Goal: Task Accomplishment & Management: Manage account settings

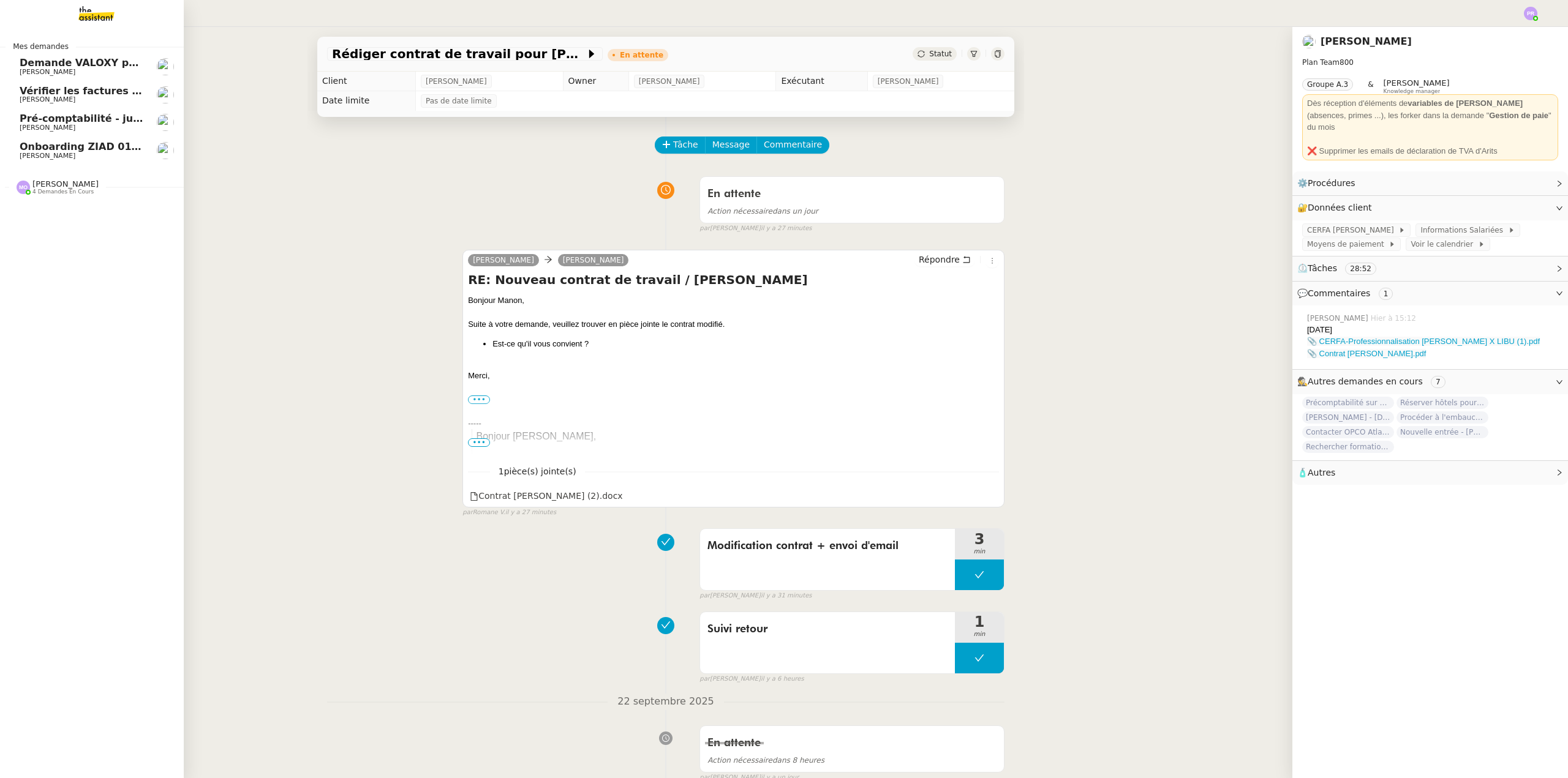
drag, startPoint x: 66, startPoint y: 157, endPoint x: 705, endPoint y: 127, distance: 639.7
click at [66, 157] on span "[PERSON_NAME]" at bounding box center [47, 156] width 56 height 8
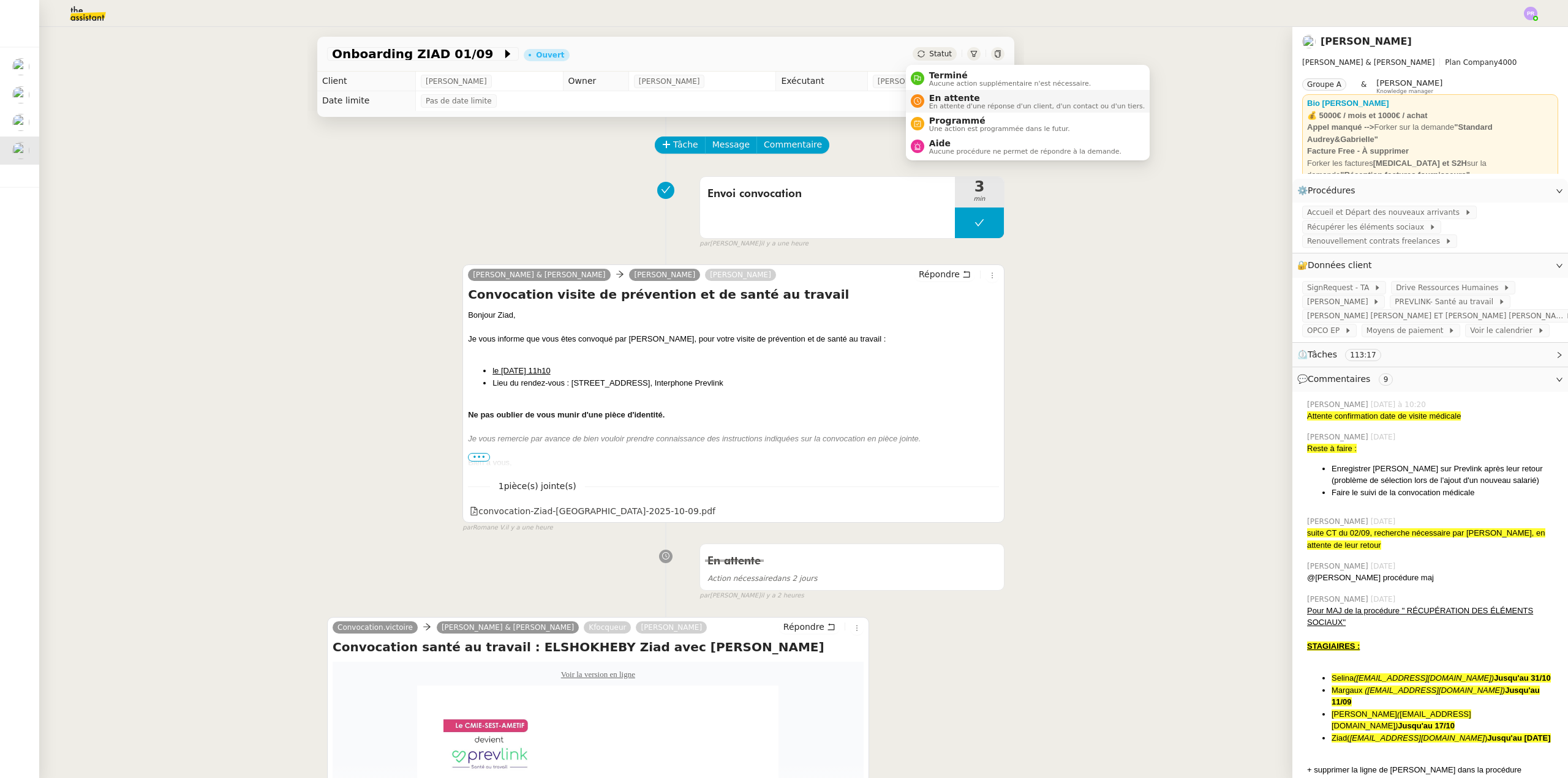
click at [951, 104] on span "En attente d'une réponse d'un client, d'un contact ou d'un tiers." at bounding box center [1037, 106] width 216 height 7
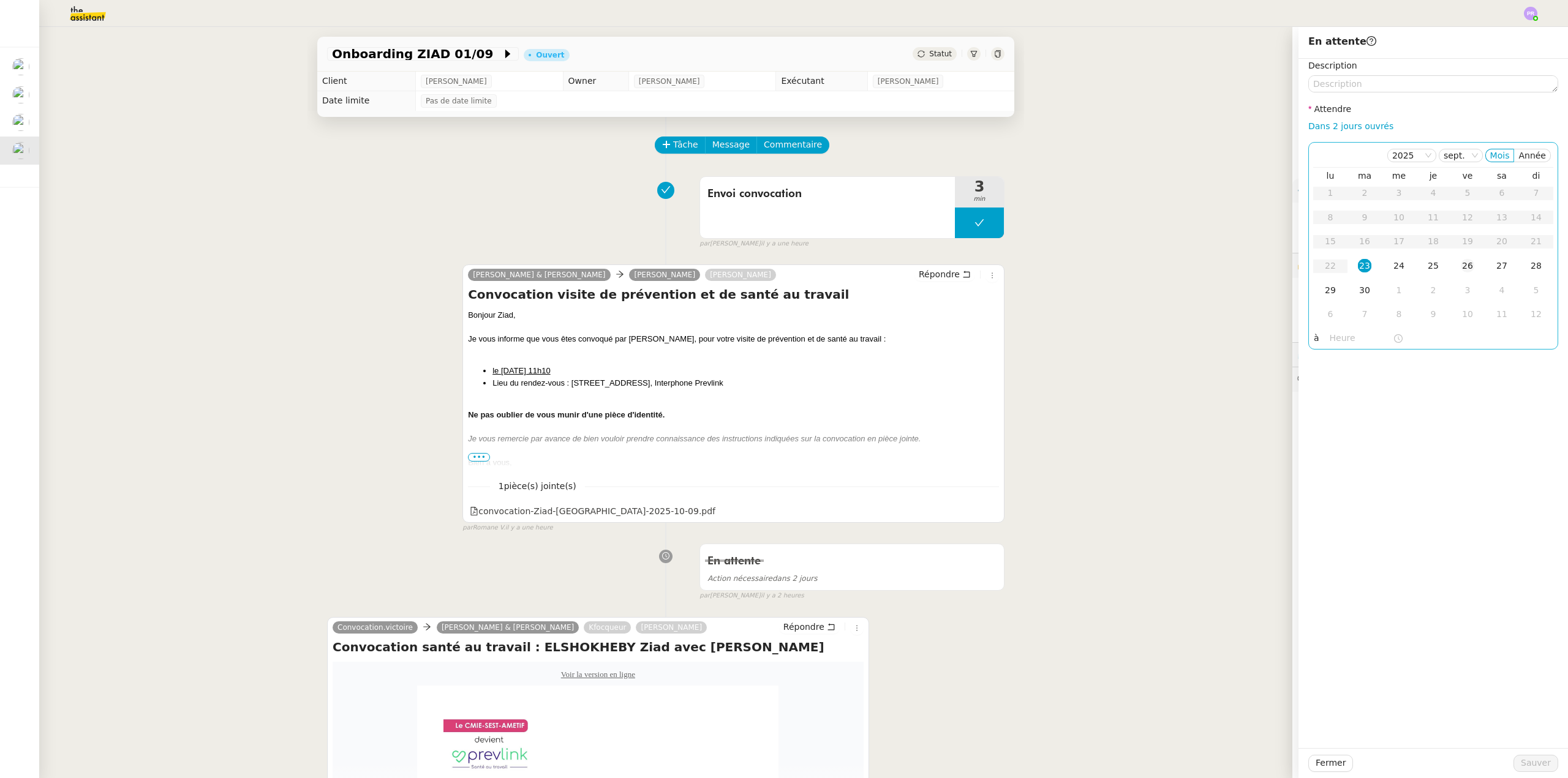
click at [1461, 267] on div "26" at bounding box center [1467, 266] width 14 height 14
click at [1526, 764] on span "Sauver" at bounding box center [1535, 763] width 30 height 14
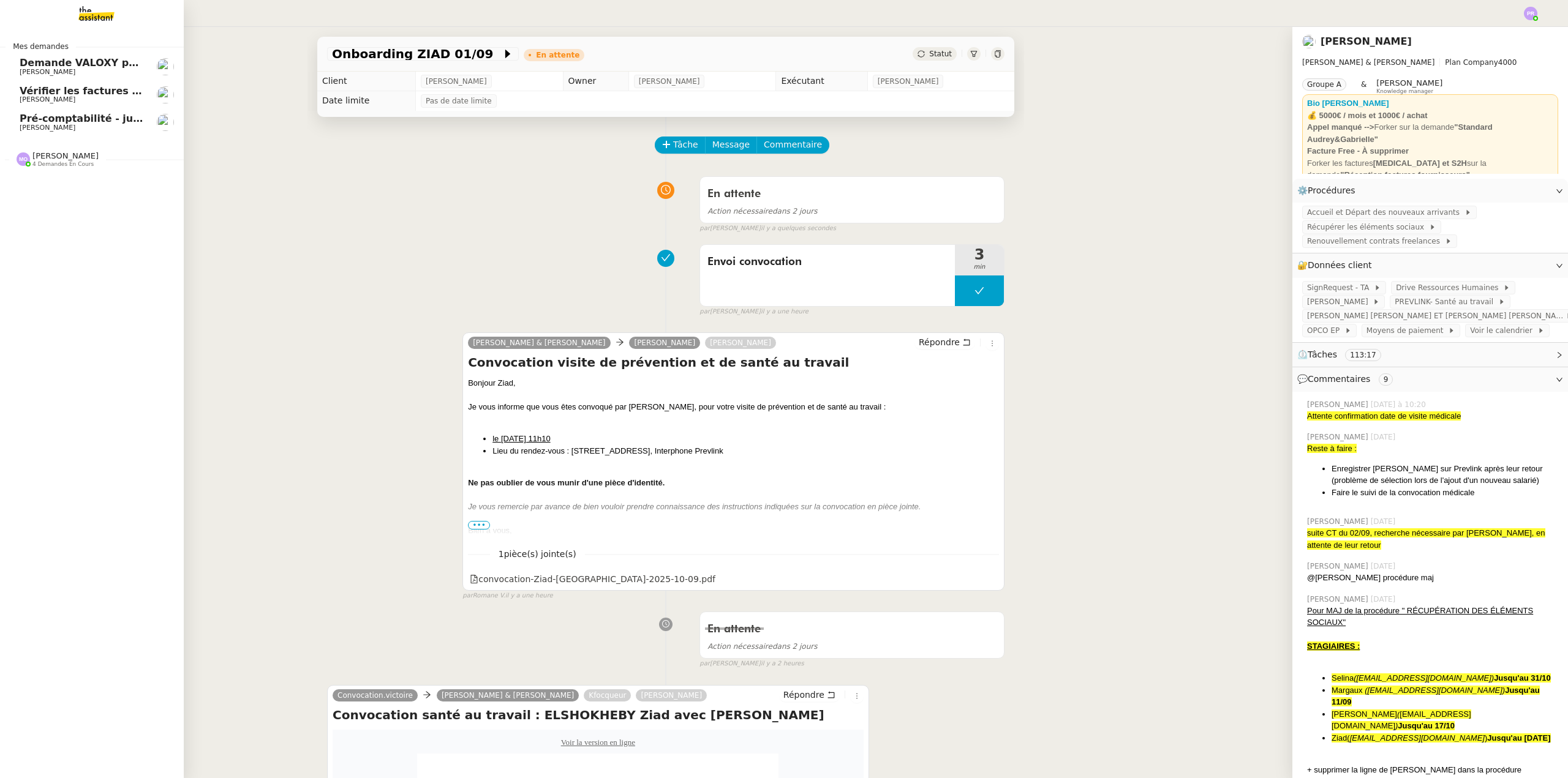
click at [69, 113] on link "Pré-comptabilité - juillet / [DATE] [PERSON_NAME]" at bounding box center [92, 122] width 184 height 28
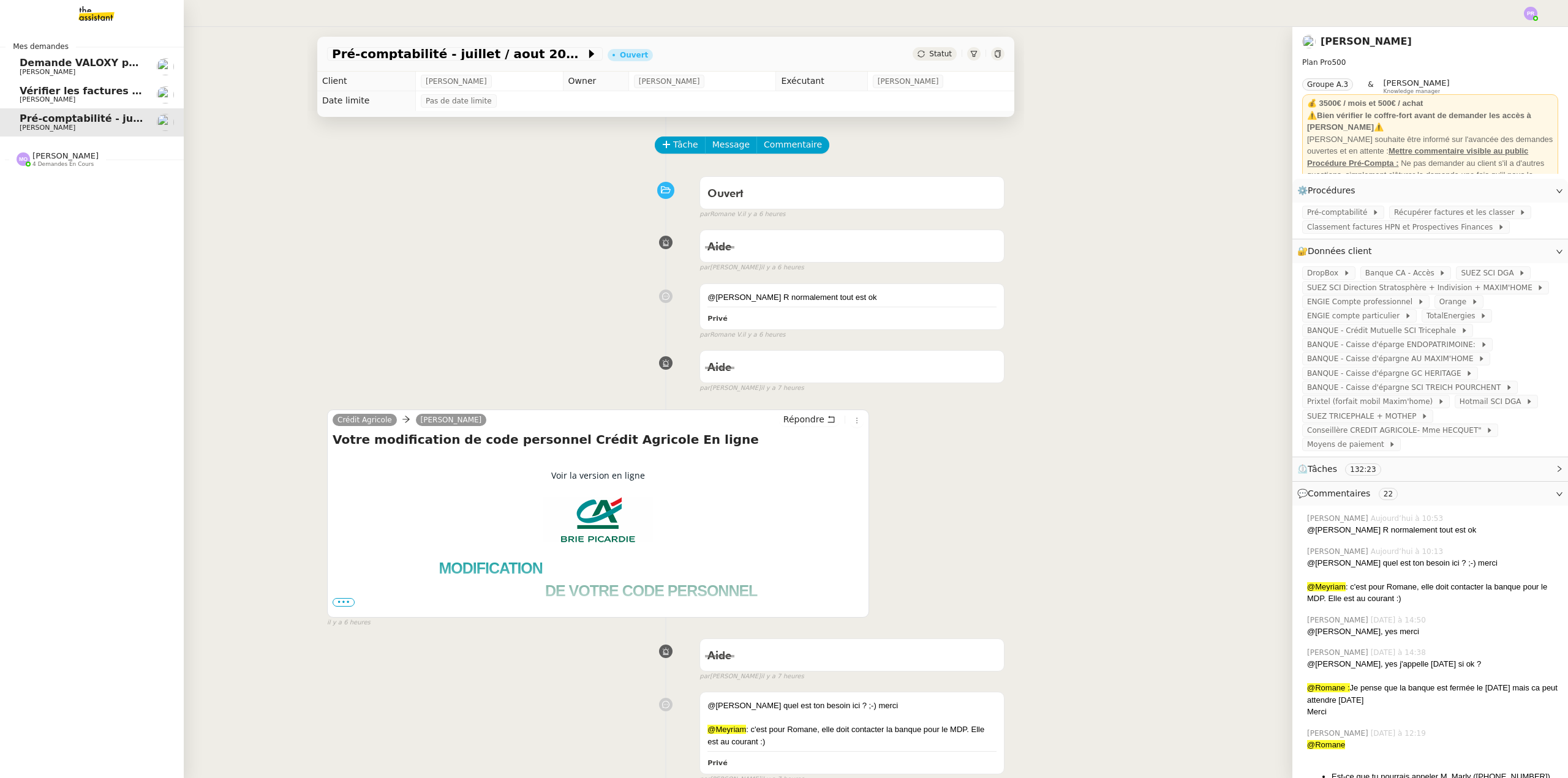
click at [94, 88] on span "Vérifier les factures Excel" at bounding box center [90, 91] width 141 height 12
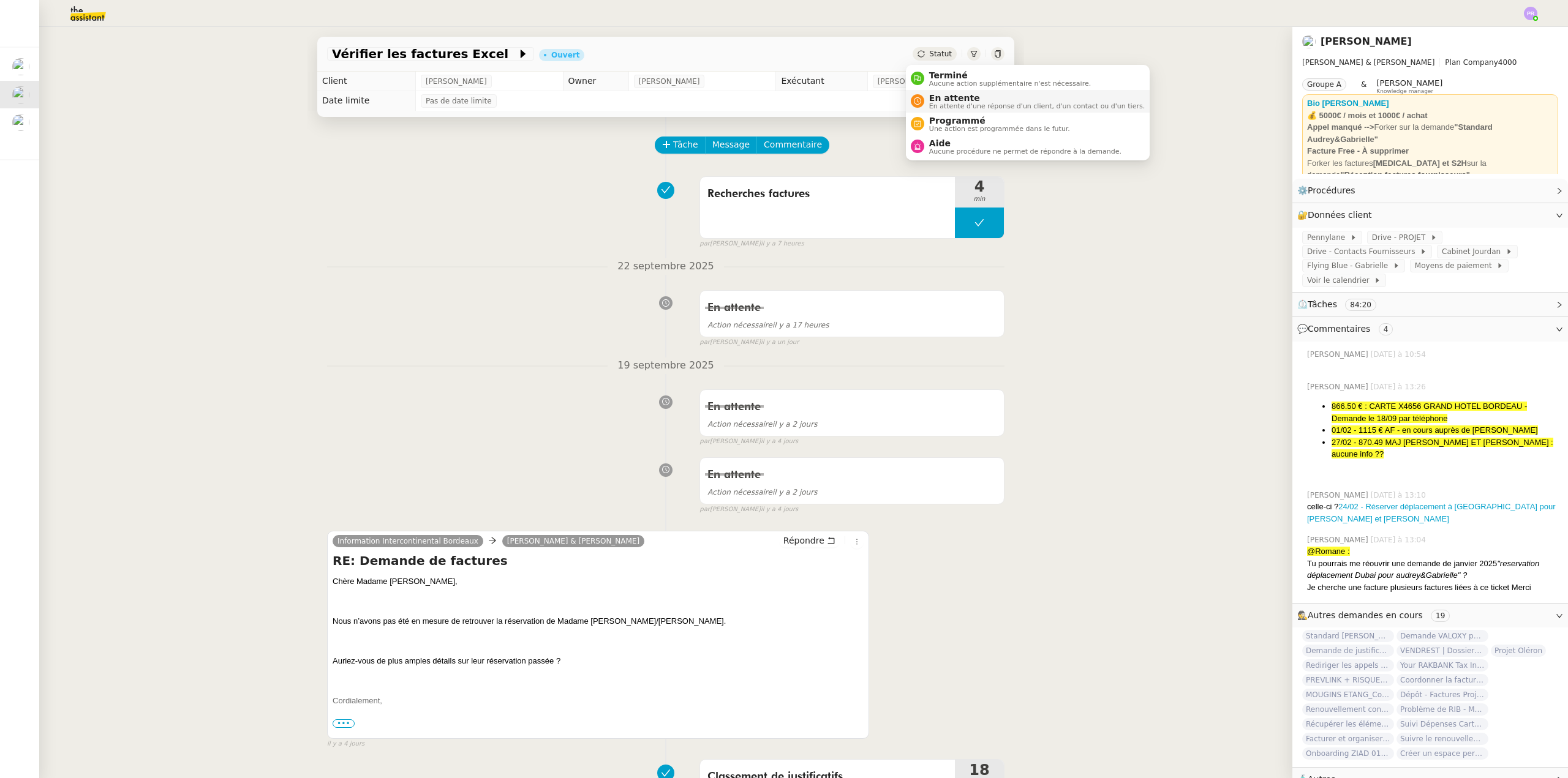
click at [955, 96] on span "En attente" at bounding box center [1037, 98] width 216 height 10
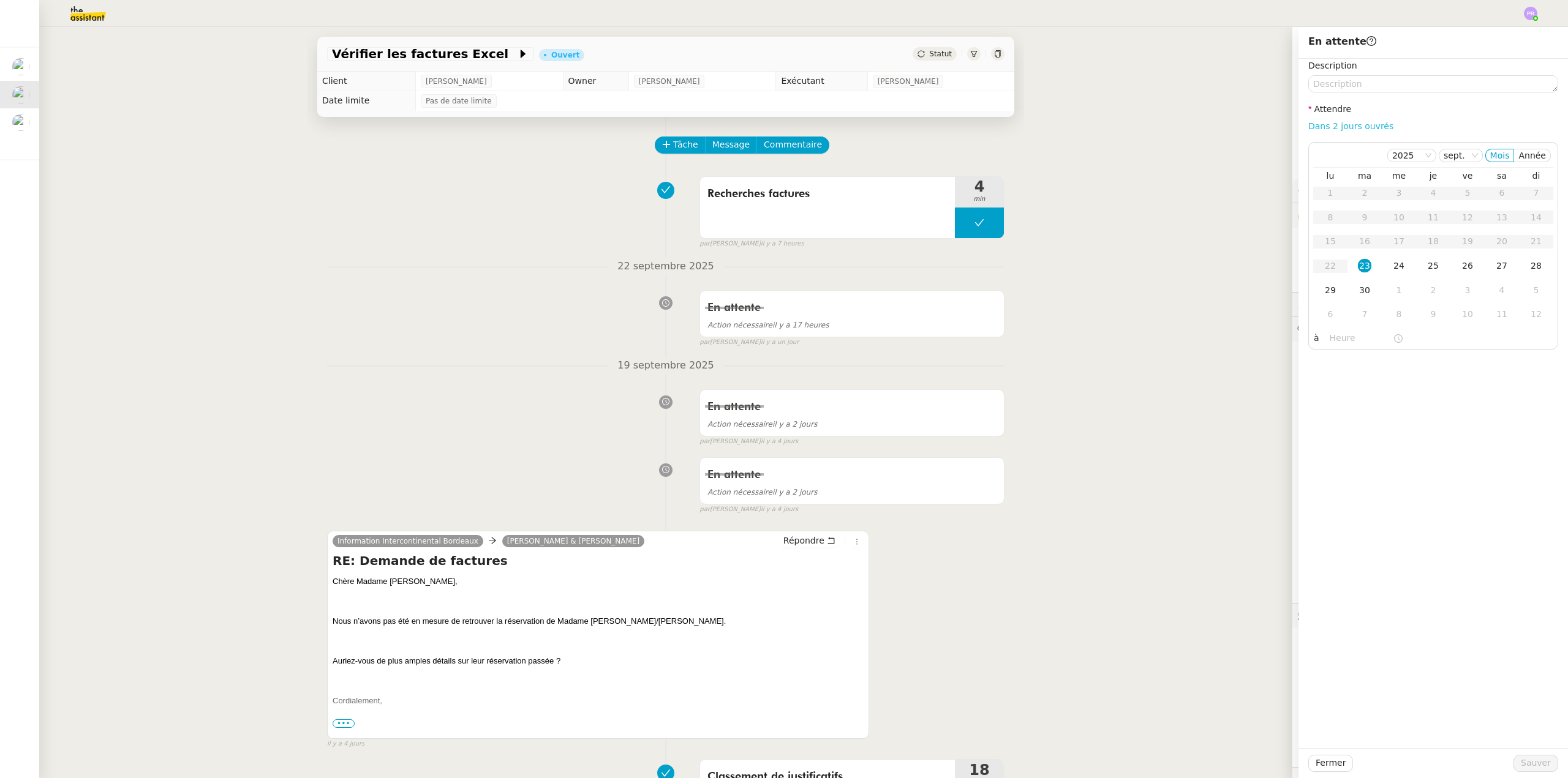
click at [1336, 124] on link "Dans 2 jours ouvrés" at bounding box center [1351, 127] width 85 height 10
type input "07:00"
click at [1527, 761] on span "Sauver" at bounding box center [1535, 763] width 30 height 14
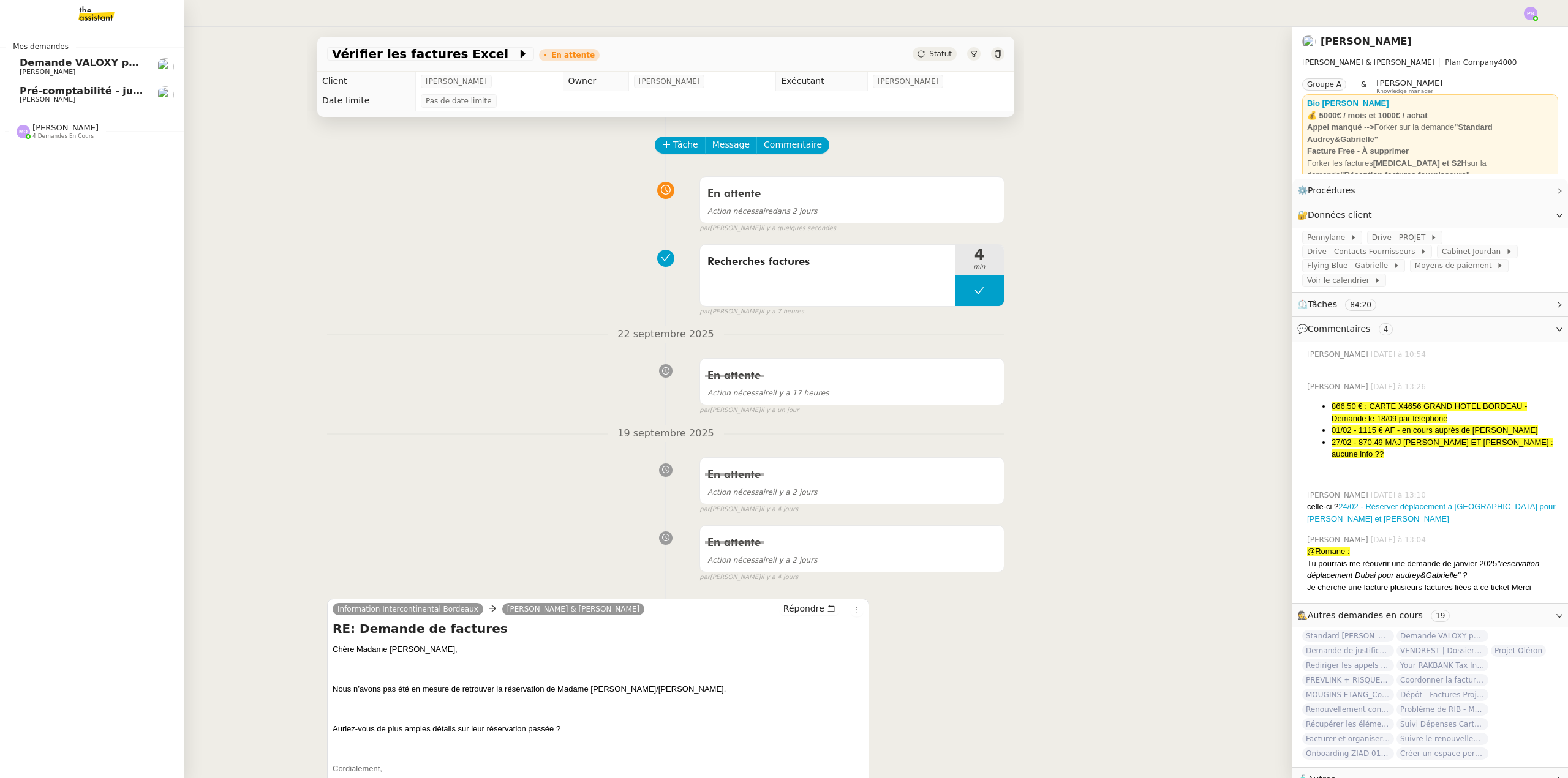
click at [66, 76] on link "Demande VALOXY pour Pennylane - Montants importants sans justificatifs [PERSON_…" at bounding box center [92, 67] width 184 height 28
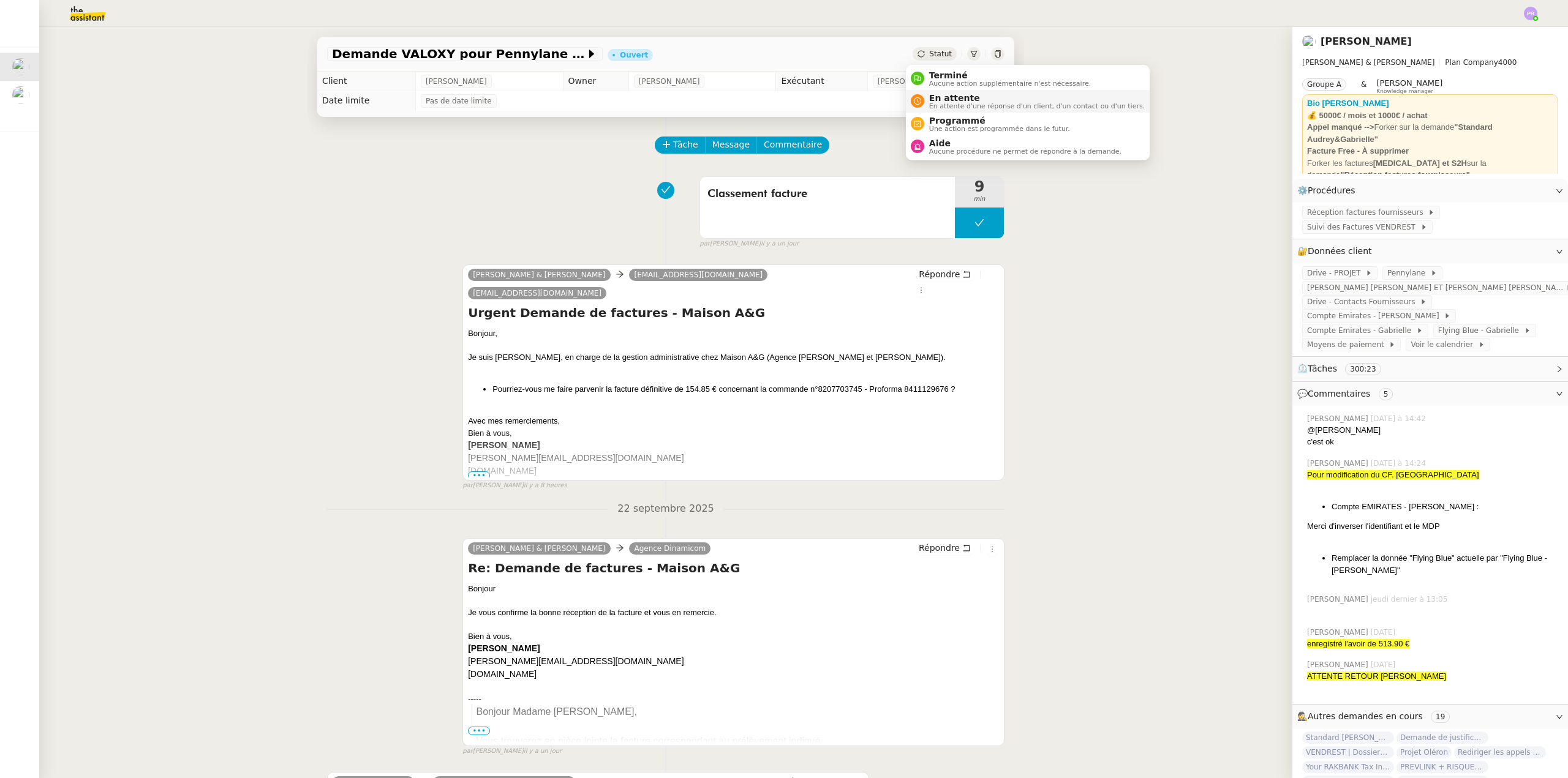
click at [937, 96] on span "En attente" at bounding box center [1037, 98] width 216 height 10
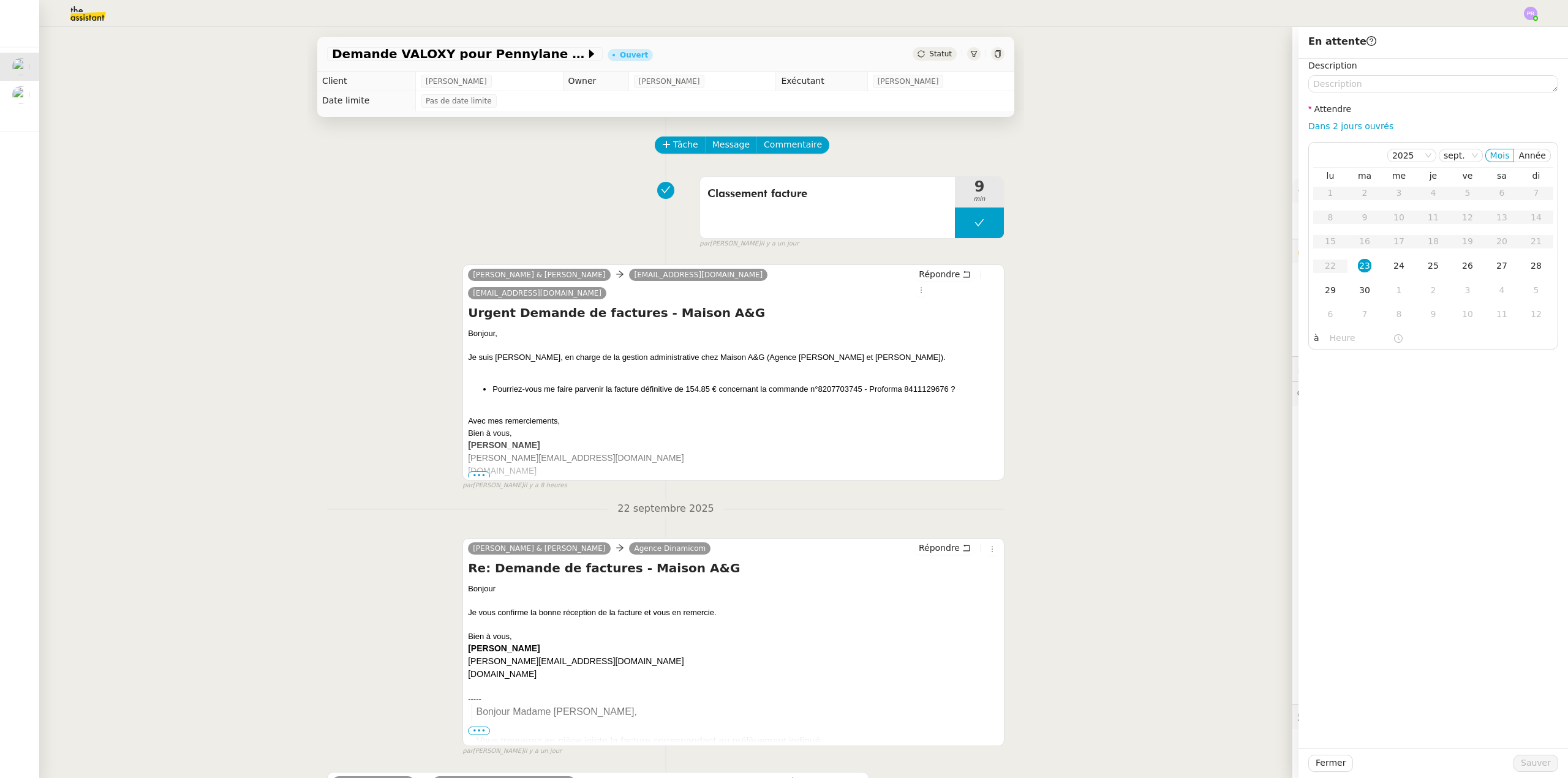
drag, startPoint x: 1356, startPoint y: 129, endPoint x: 1363, endPoint y: 140, distance: 13.0
click at [1356, 127] on link "Dans 2 jours ouvrés" at bounding box center [1351, 127] width 85 height 10
type input "07:00"
click at [1533, 765] on span "Sauver" at bounding box center [1535, 763] width 30 height 14
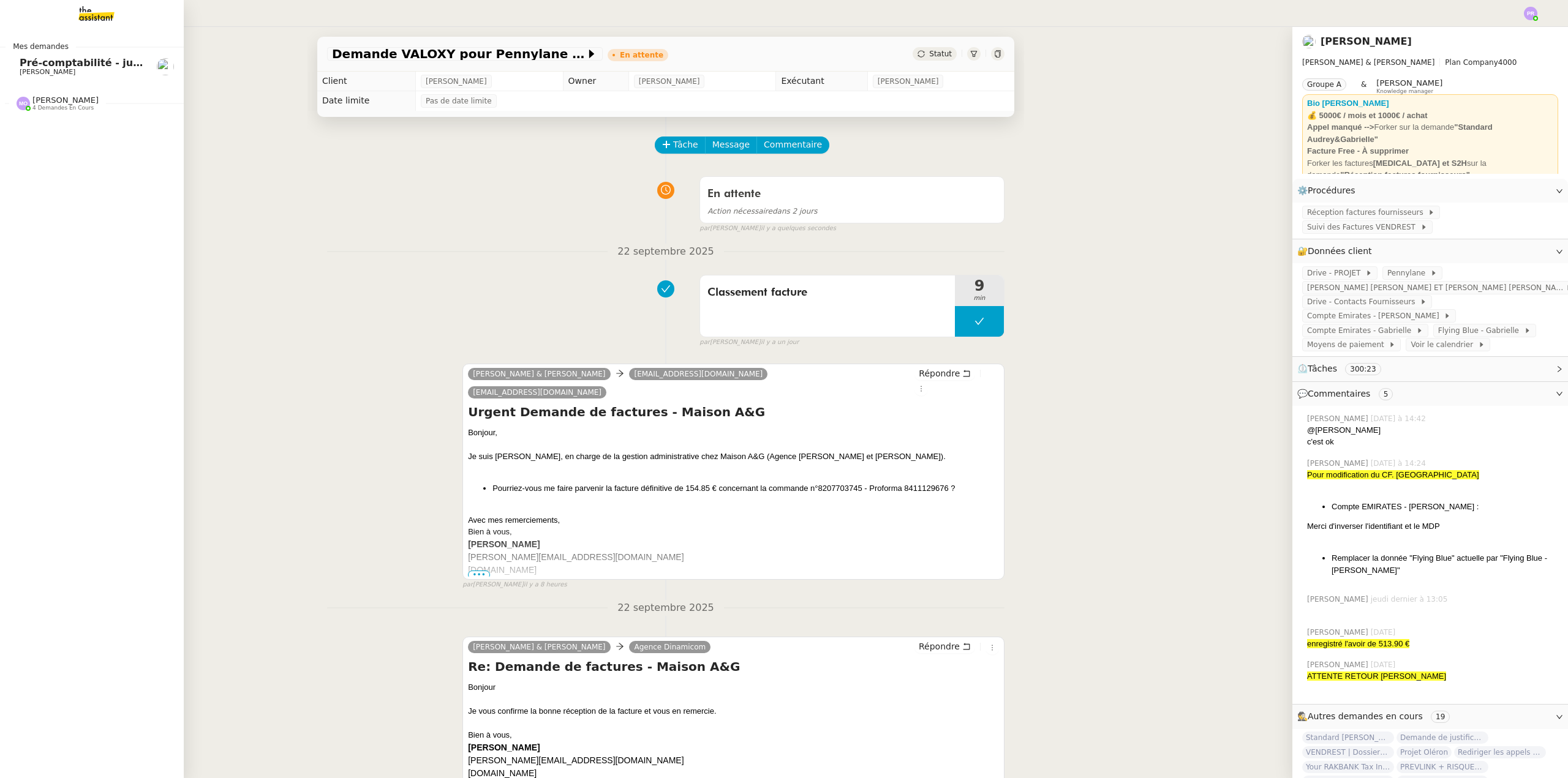
click at [46, 58] on span "Pré-comptabilité - juillet / aout 2025" at bounding box center [120, 63] width 201 height 12
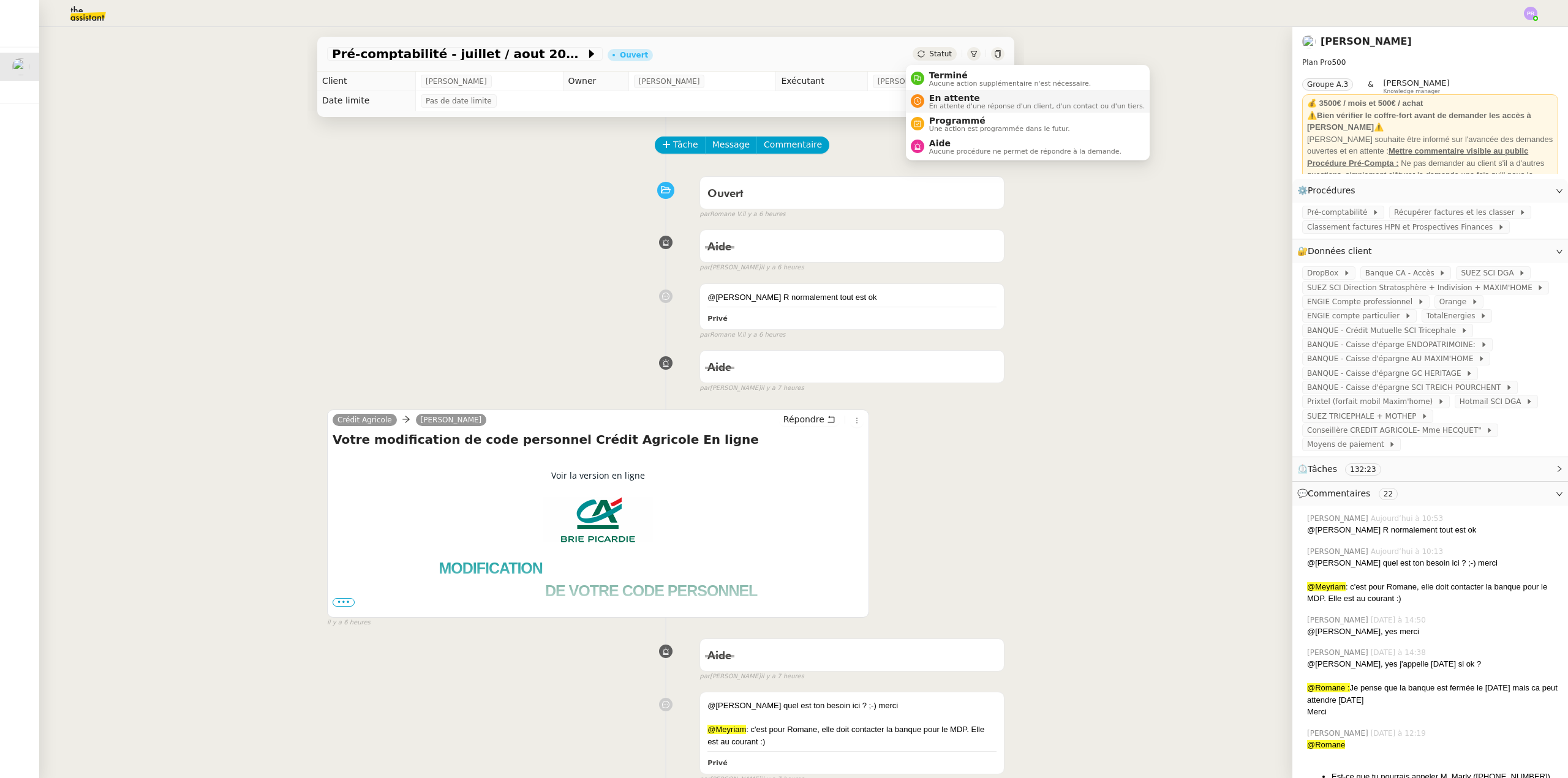
click at [948, 96] on span "En attente" at bounding box center [1037, 98] width 216 height 10
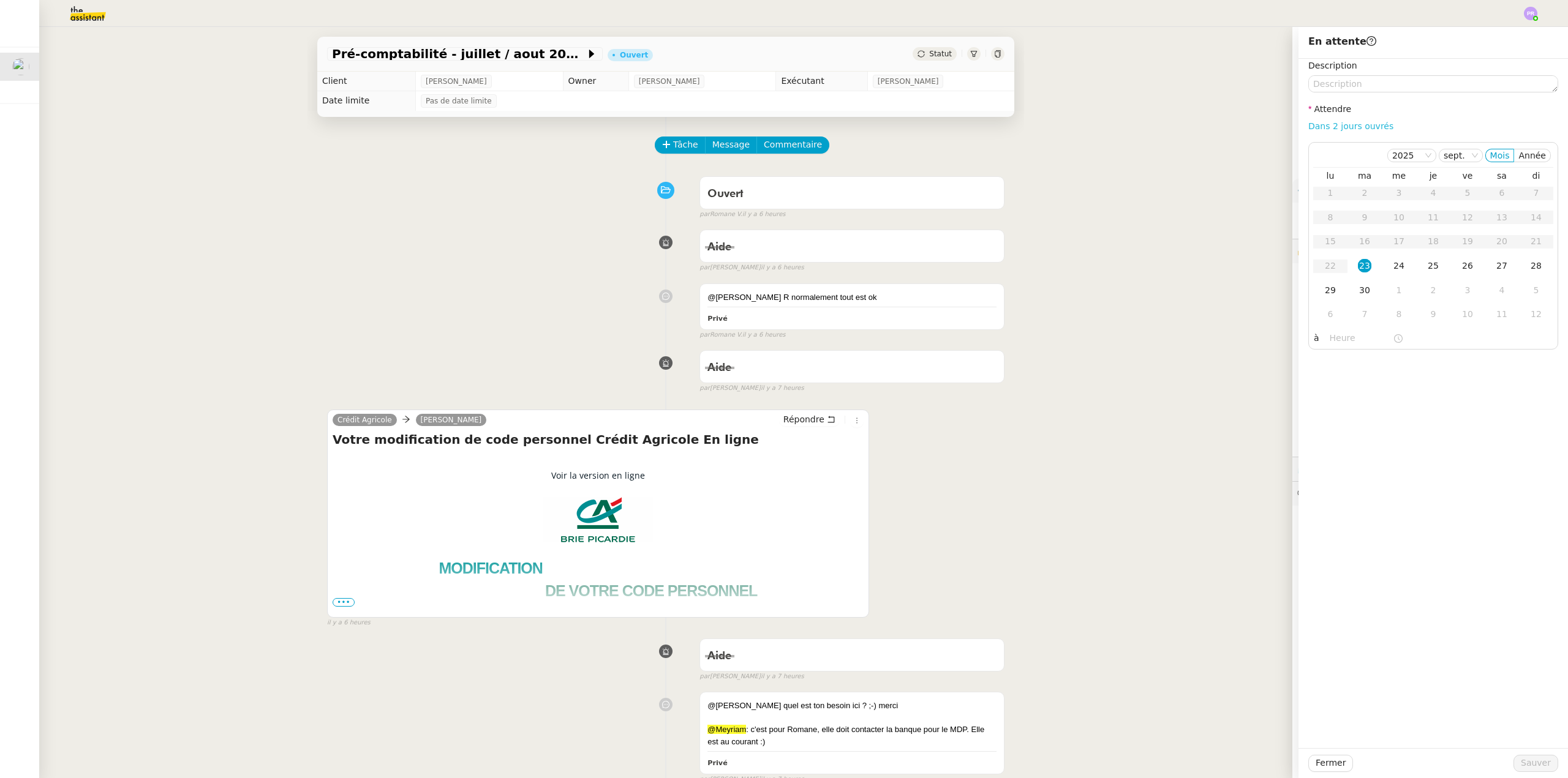
click at [1339, 129] on link "Dans 2 jours ouvrés" at bounding box center [1351, 127] width 85 height 10
type input "07:00"
click at [1521, 759] on span "Sauver" at bounding box center [1535, 763] width 30 height 14
